Goal: Transaction & Acquisition: Book appointment/travel/reservation

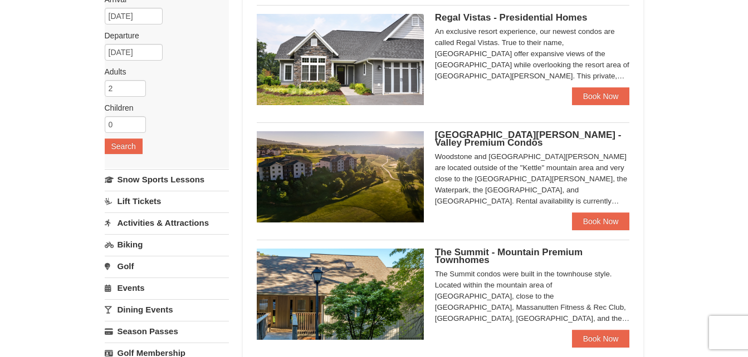
scroll to position [98, 0]
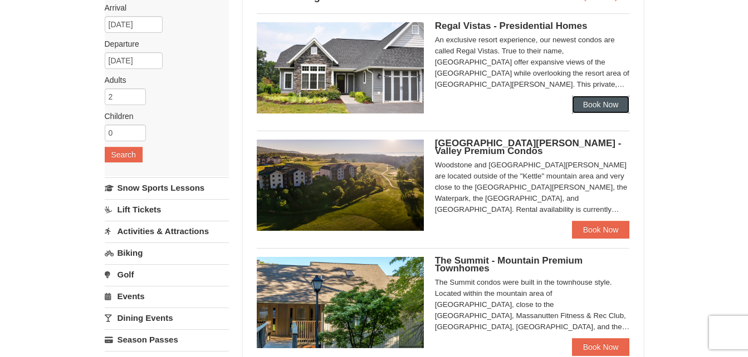
click at [617, 104] on link "Book Now" at bounding box center [601, 105] width 58 height 18
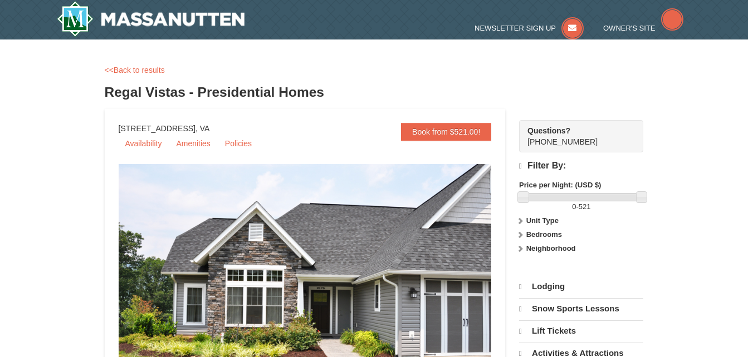
select select "9"
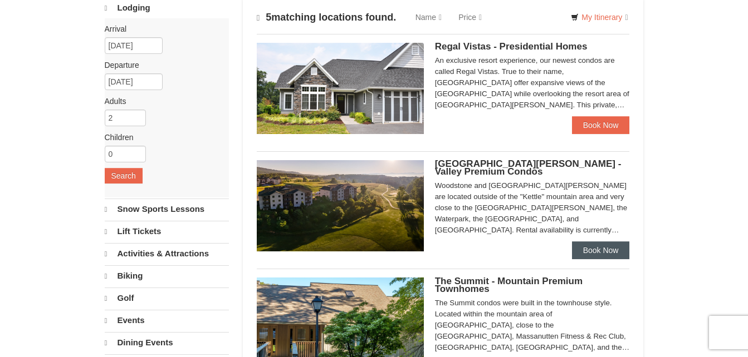
scroll to position [77, 0]
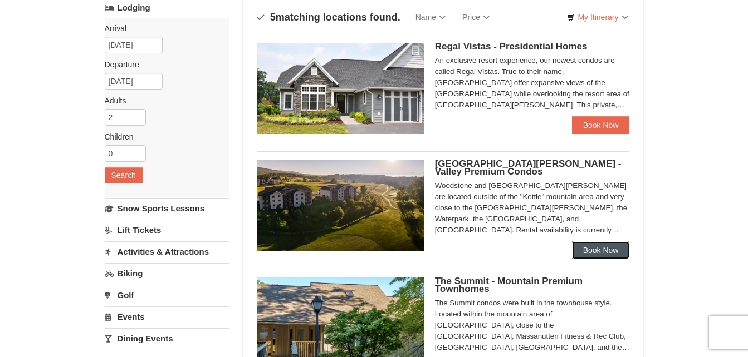
click at [591, 250] on link "Book Now" at bounding box center [601, 251] width 58 height 18
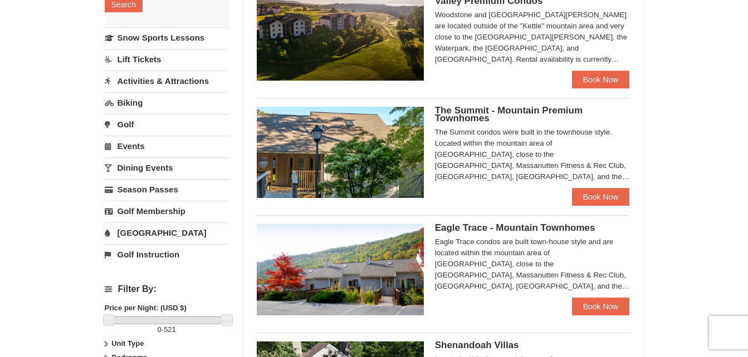
scroll to position [252, 0]
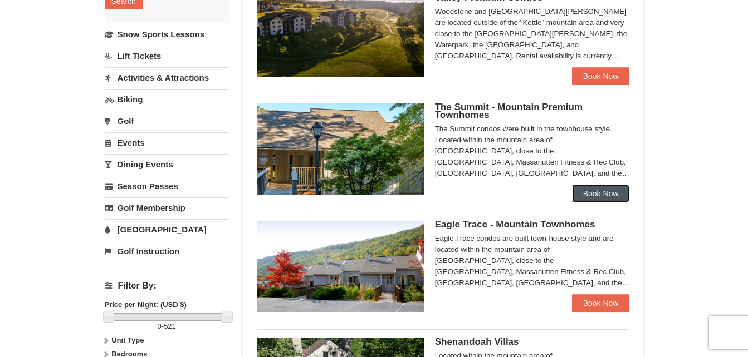
click at [588, 195] on link "Book Now" at bounding box center [601, 194] width 58 height 18
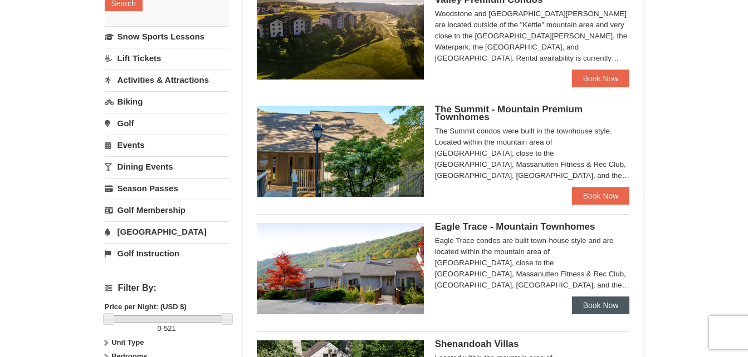
scroll to position [248, 0]
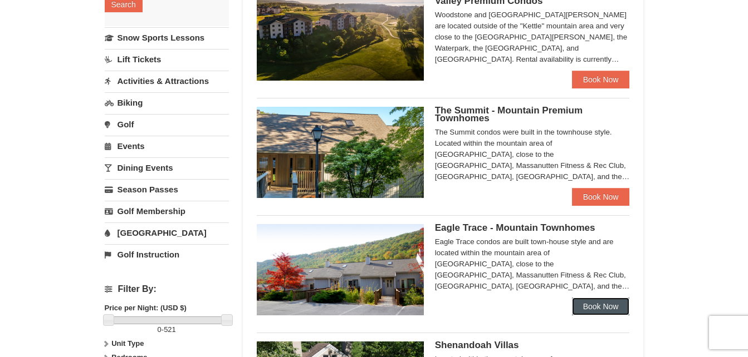
click at [587, 305] on link "Book Now" at bounding box center [601, 307] width 58 height 18
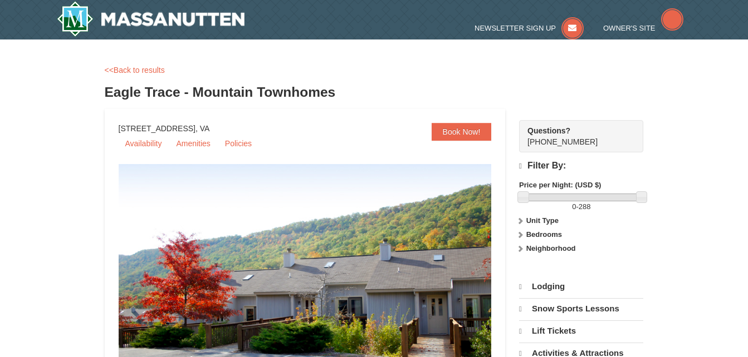
select select "9"
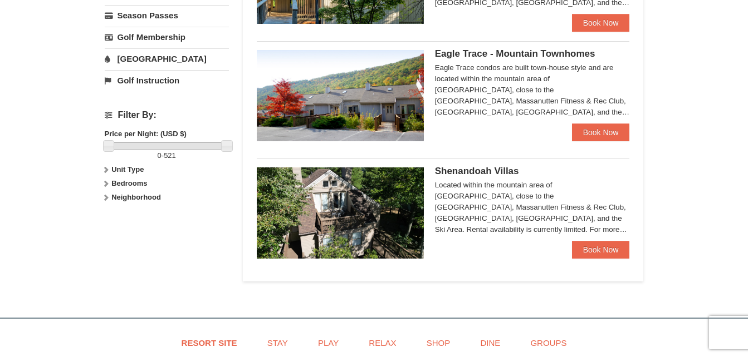
scroll to position [431, 0]
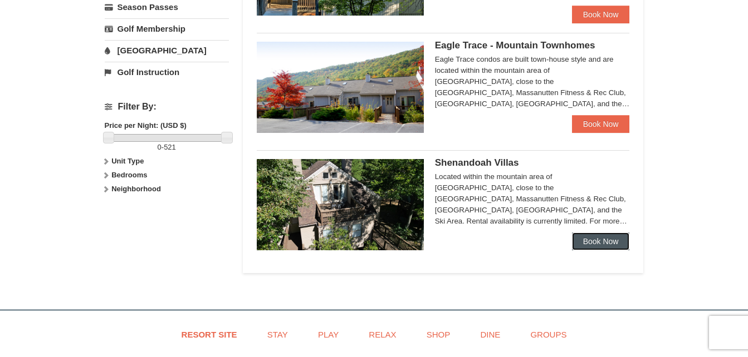
click at [605, 239] on link "Book Now" at bounding box center [601, 242] width 58 height 18
